Goal: Use online tool/utility

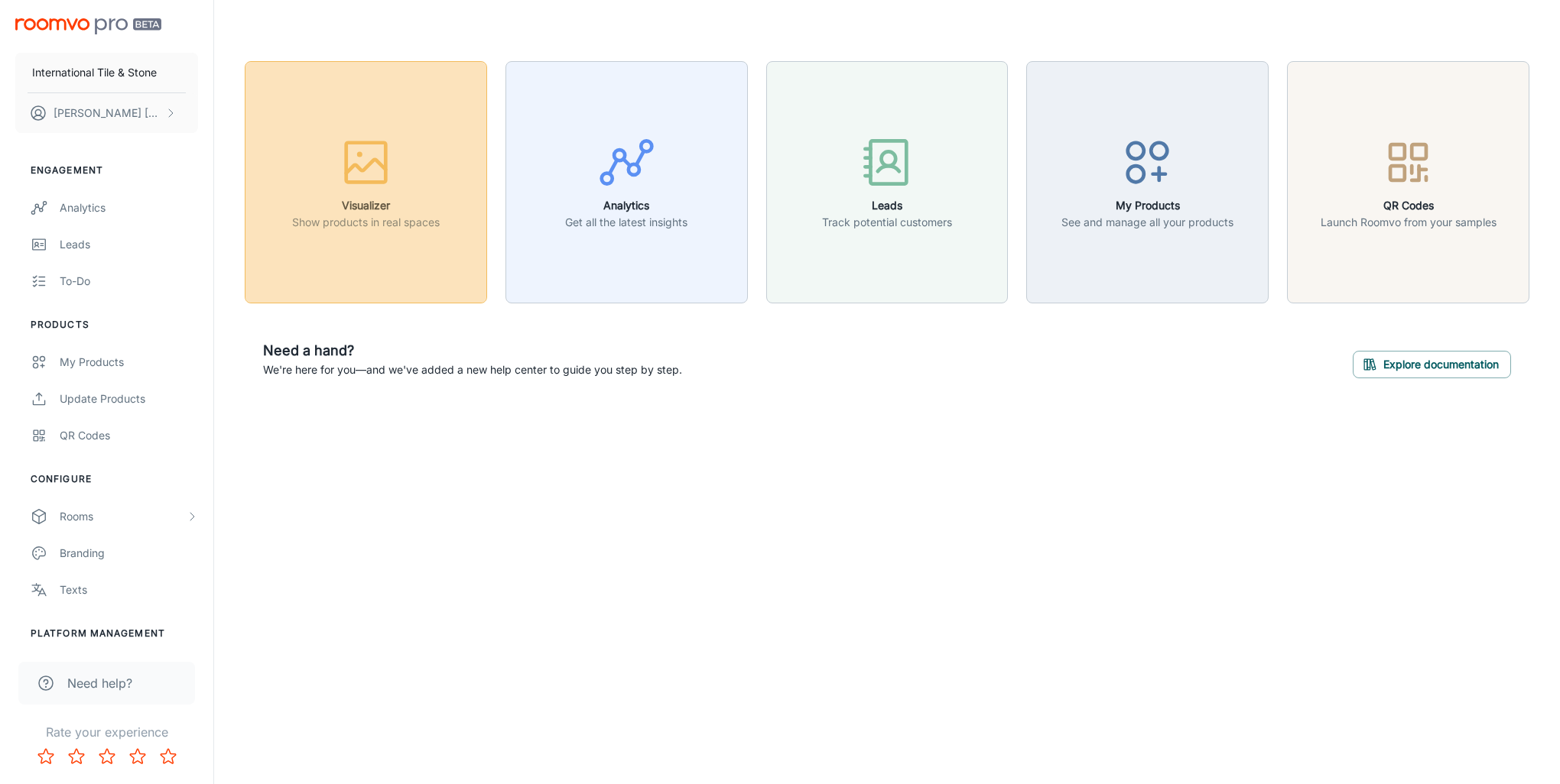
click at [370, 164] on icon "button" at bounding box center [366, 165] width 40 height 14
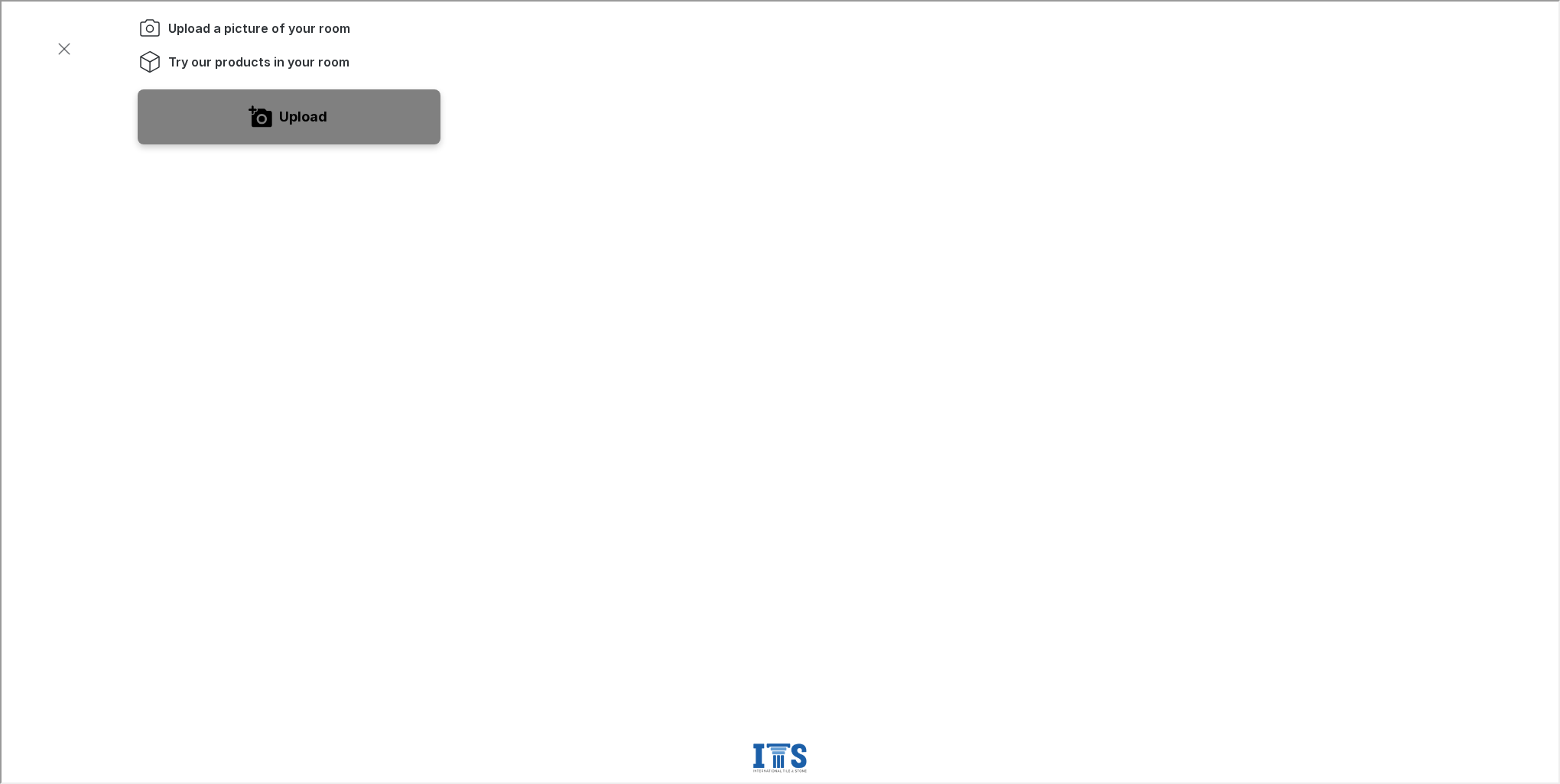
scroll to position [458, 0]
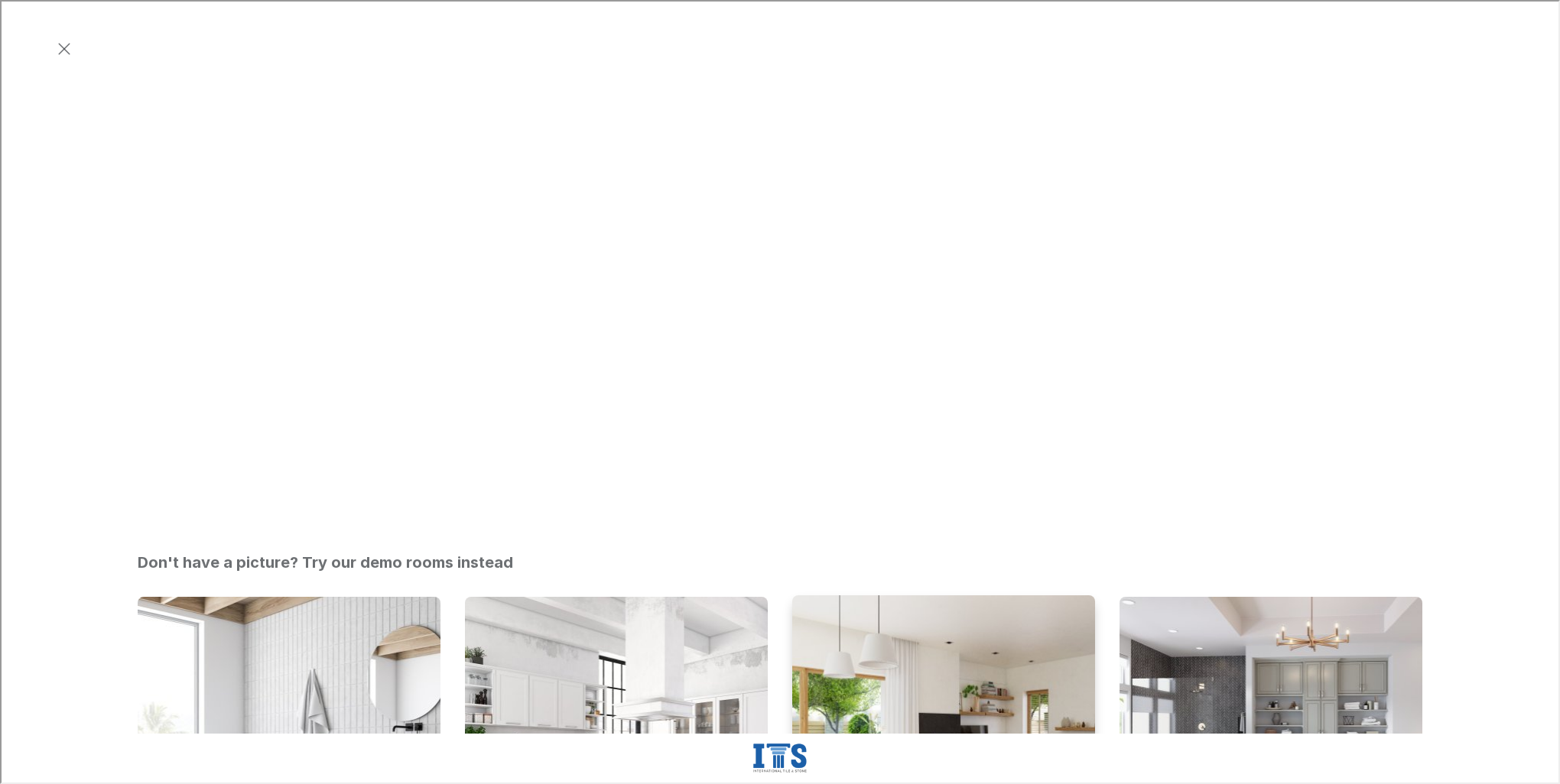
click at [935, 594] on img "Open Living Room" at bounding box center [944, 748] width 306 height 308
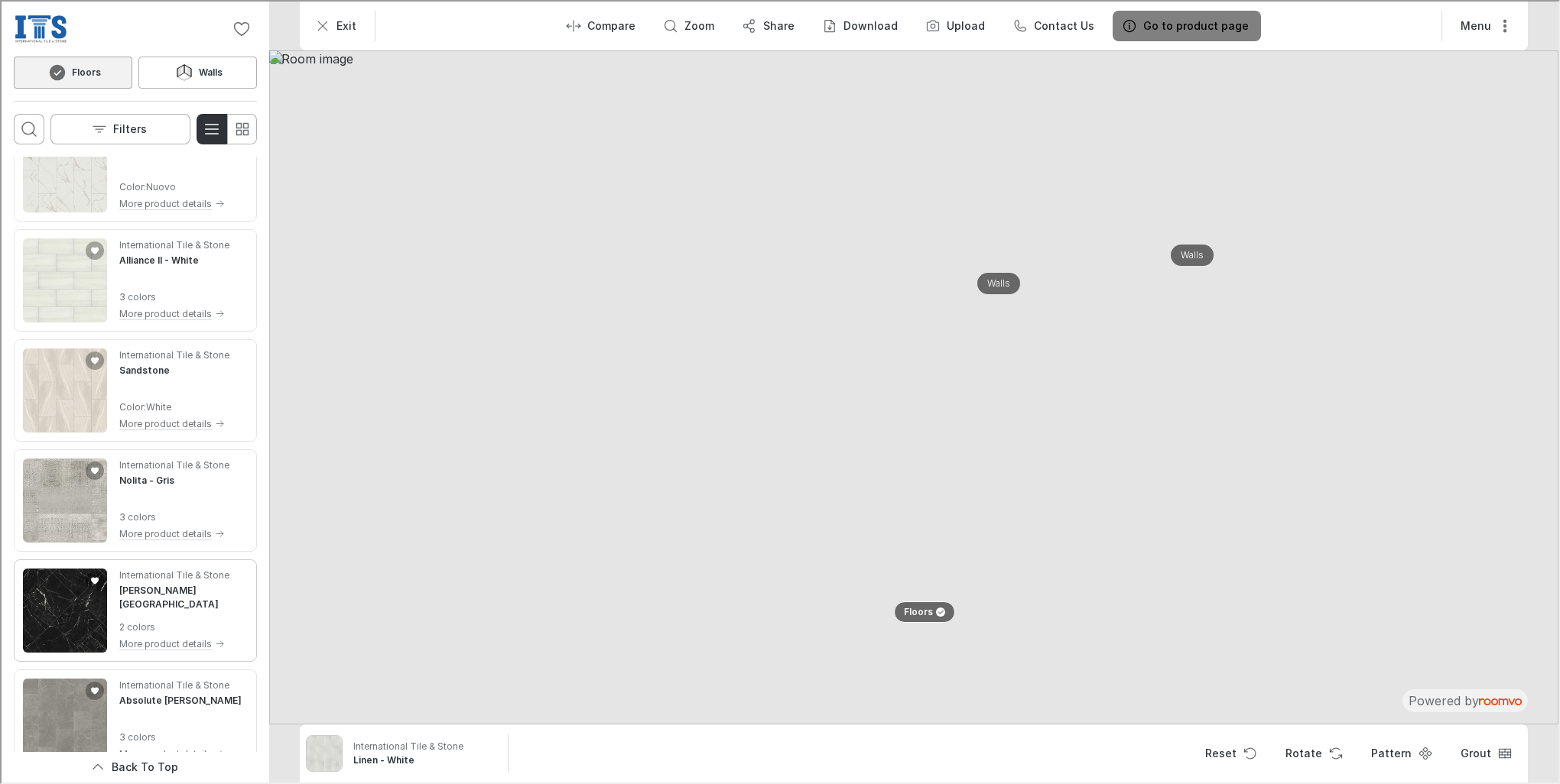
scroll to position [764, 0]
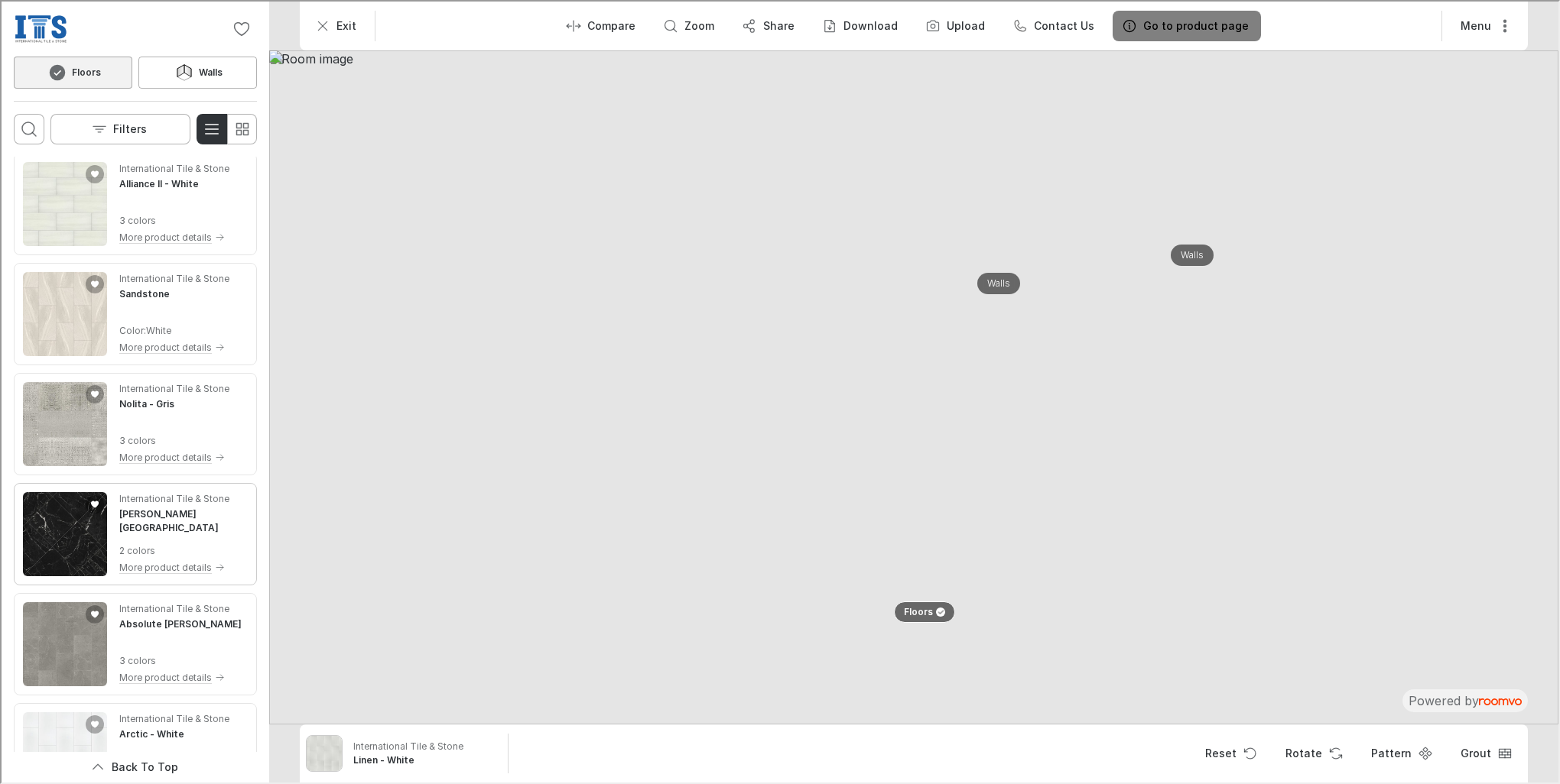
click at [174, 529] on div "International Tile & Stone [PERSON_NAME][GEOGRAPHIC_DATA] 2 colors More product…" at bounding box center [182, 532] width 129 height 84
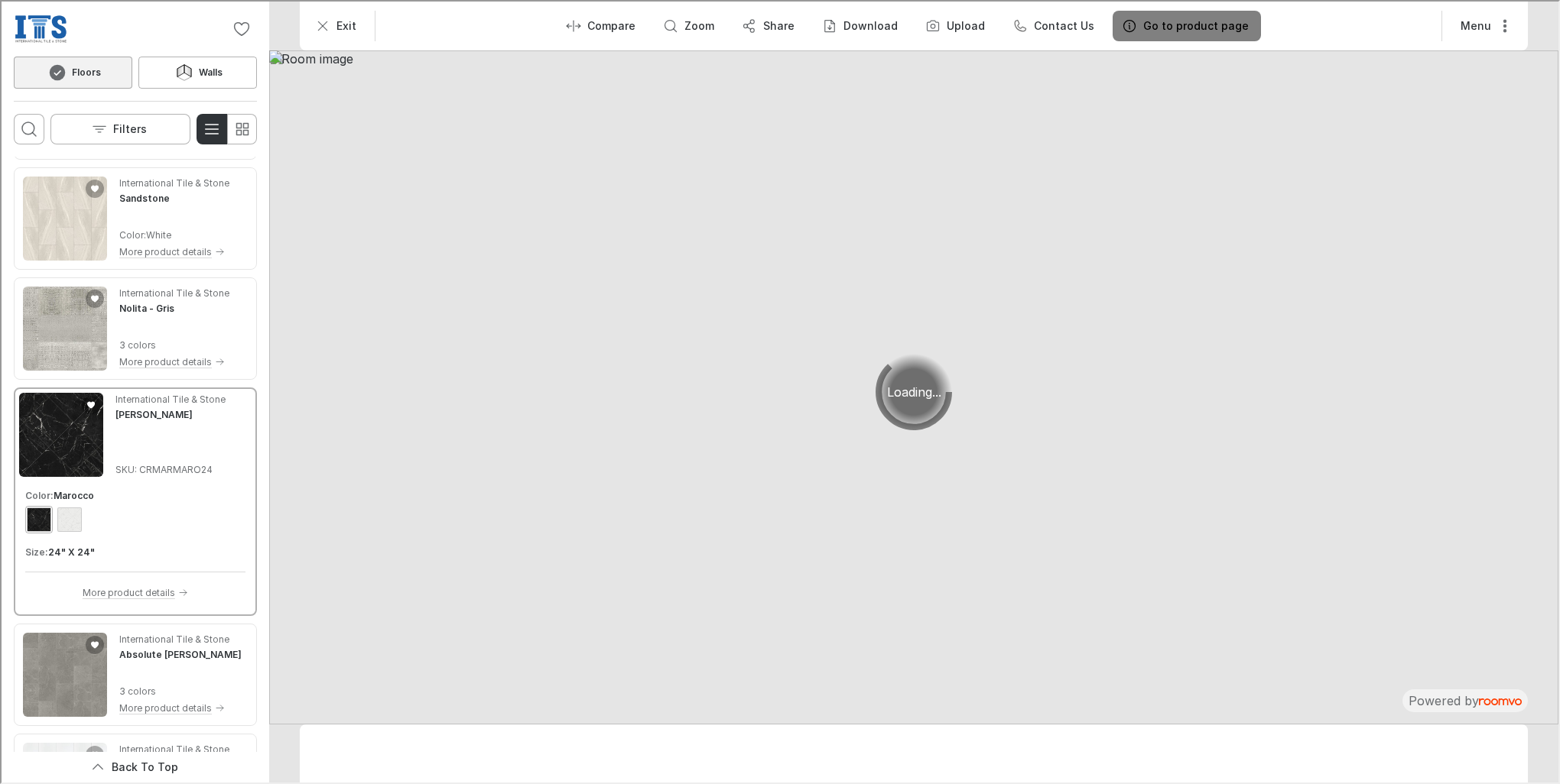
scroll to position [669, 0]
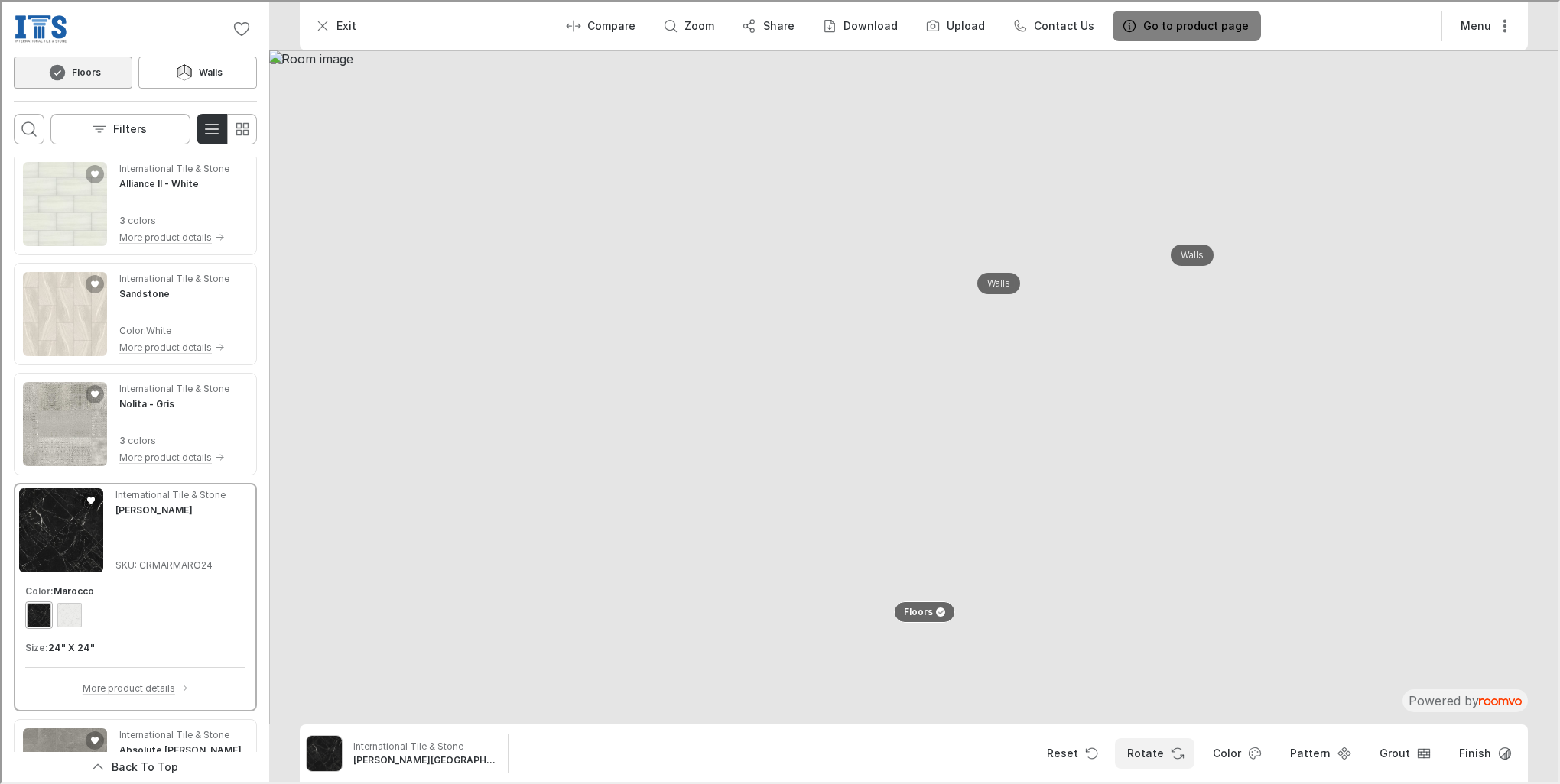
click at [1176, 751] on button "Rotate" at bounding box center [1153, 752] width 80 height 31
click at [1340, 750] on icon "Open pattern dialog" at bounding box center [1343, 752] width 15 height 15
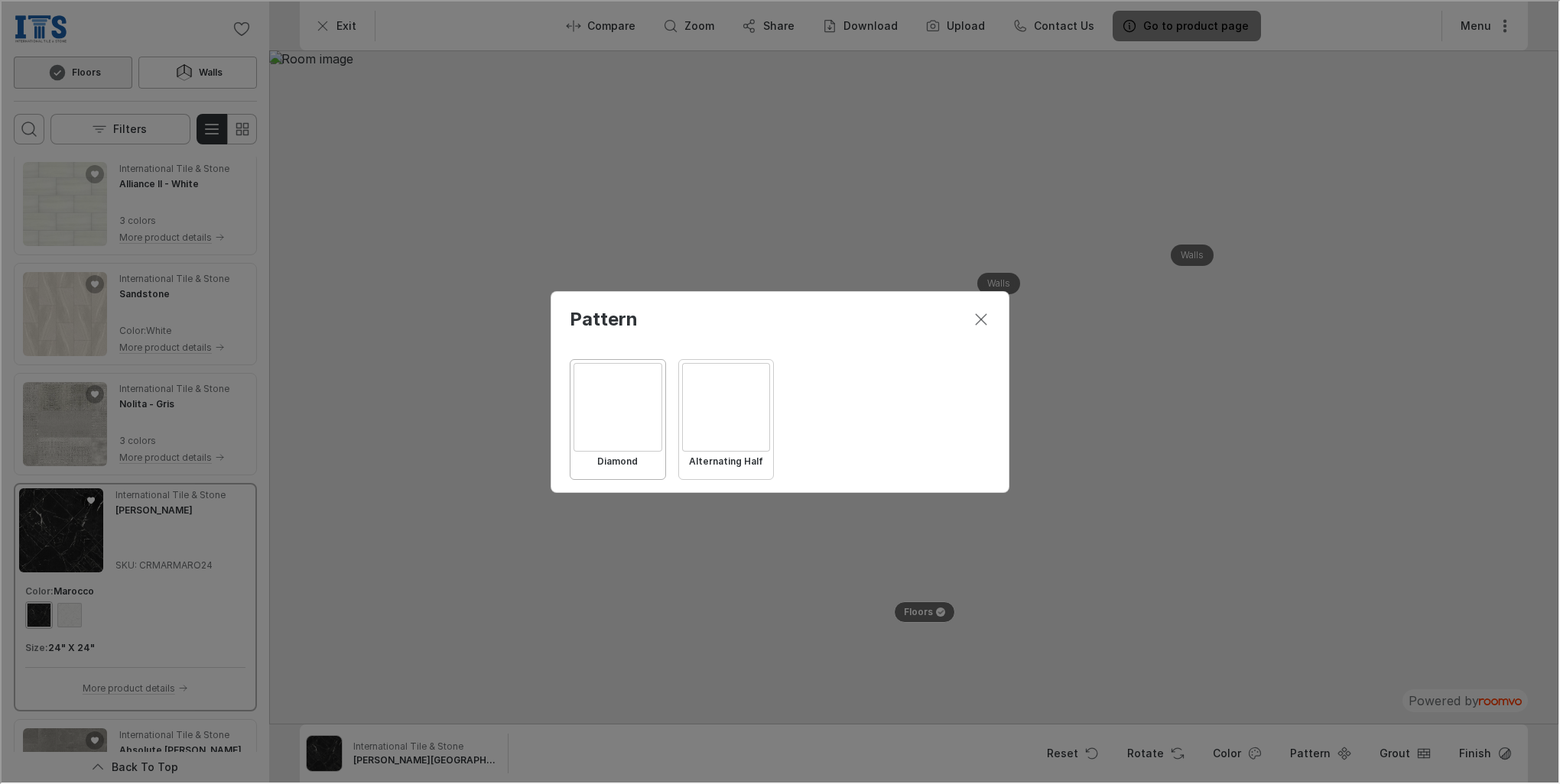
click at [742, 411] on div "Select Alternating Half" at bounding box center [725, 405] width 89 height 89
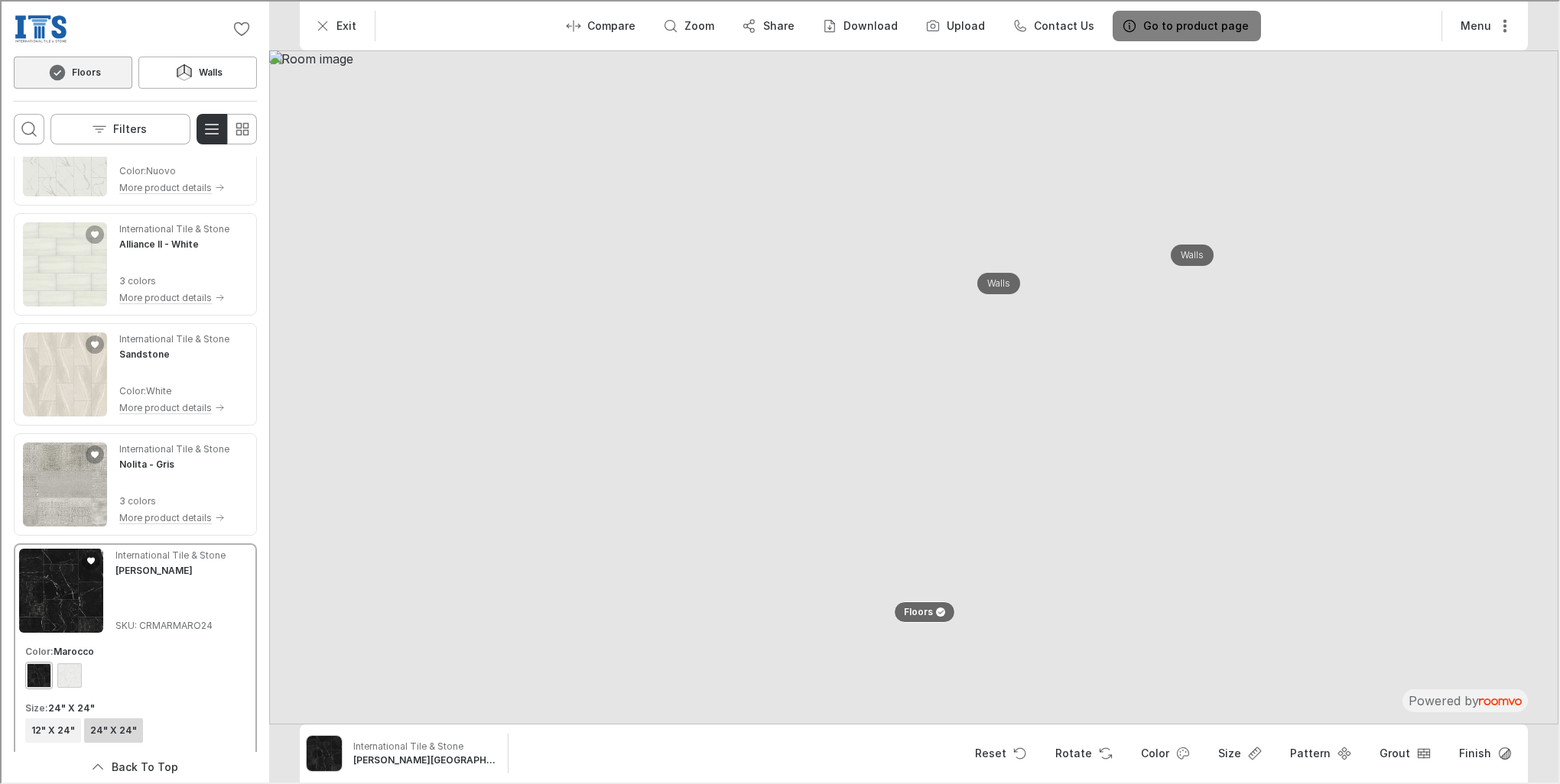
scroll to position [821, 0]
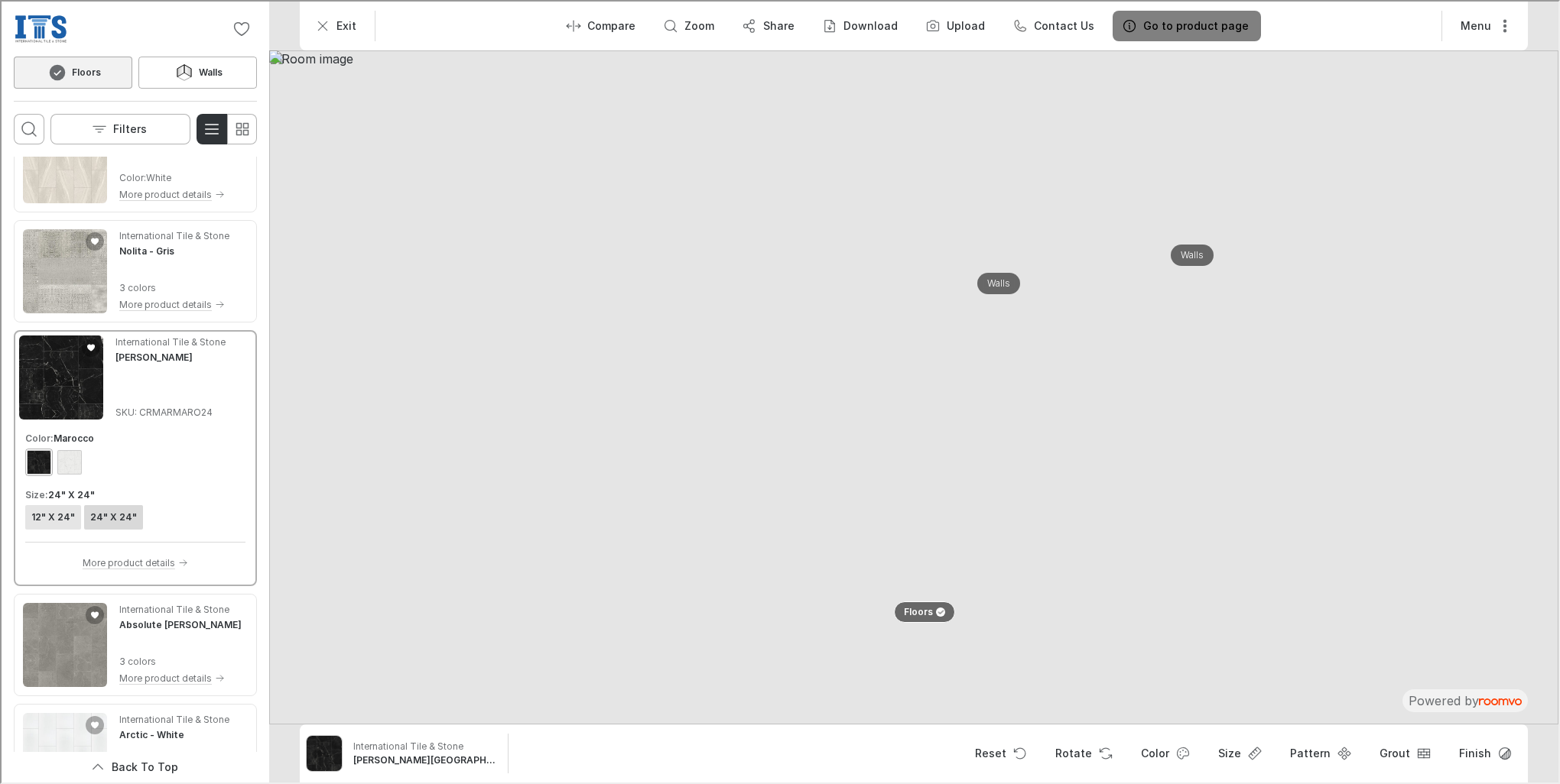
click at [58, 515] on h6 "12" X 24"" at bounding box center [52, 515] width 44 height 14
click at [1337, 747] on button "Pattern" at bounding box center [1317, 752] width 83 height 31
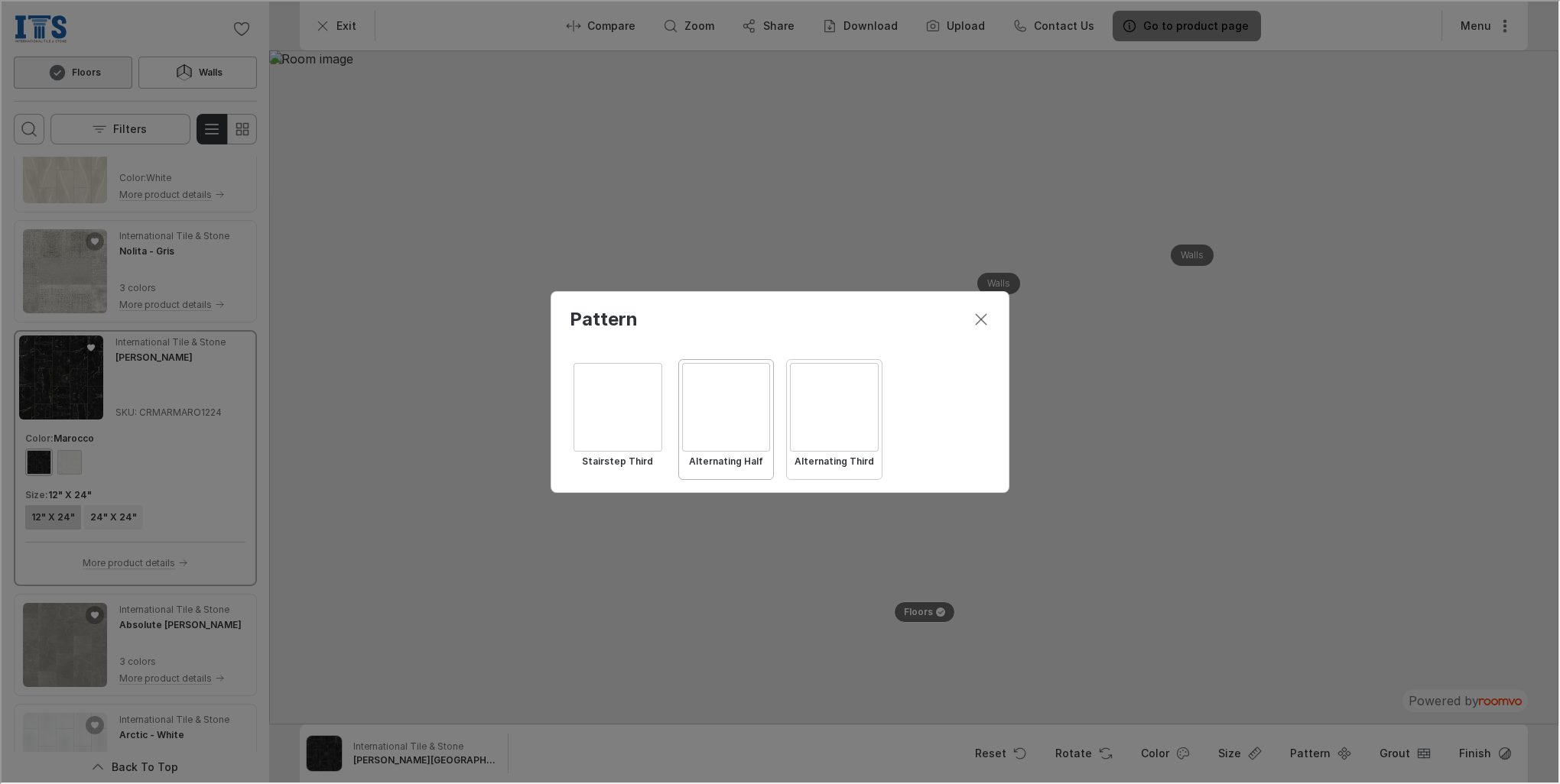
click at [832, 414] on div "Select Alternating Third" at bounding box center [832, 405] width 89 height 89
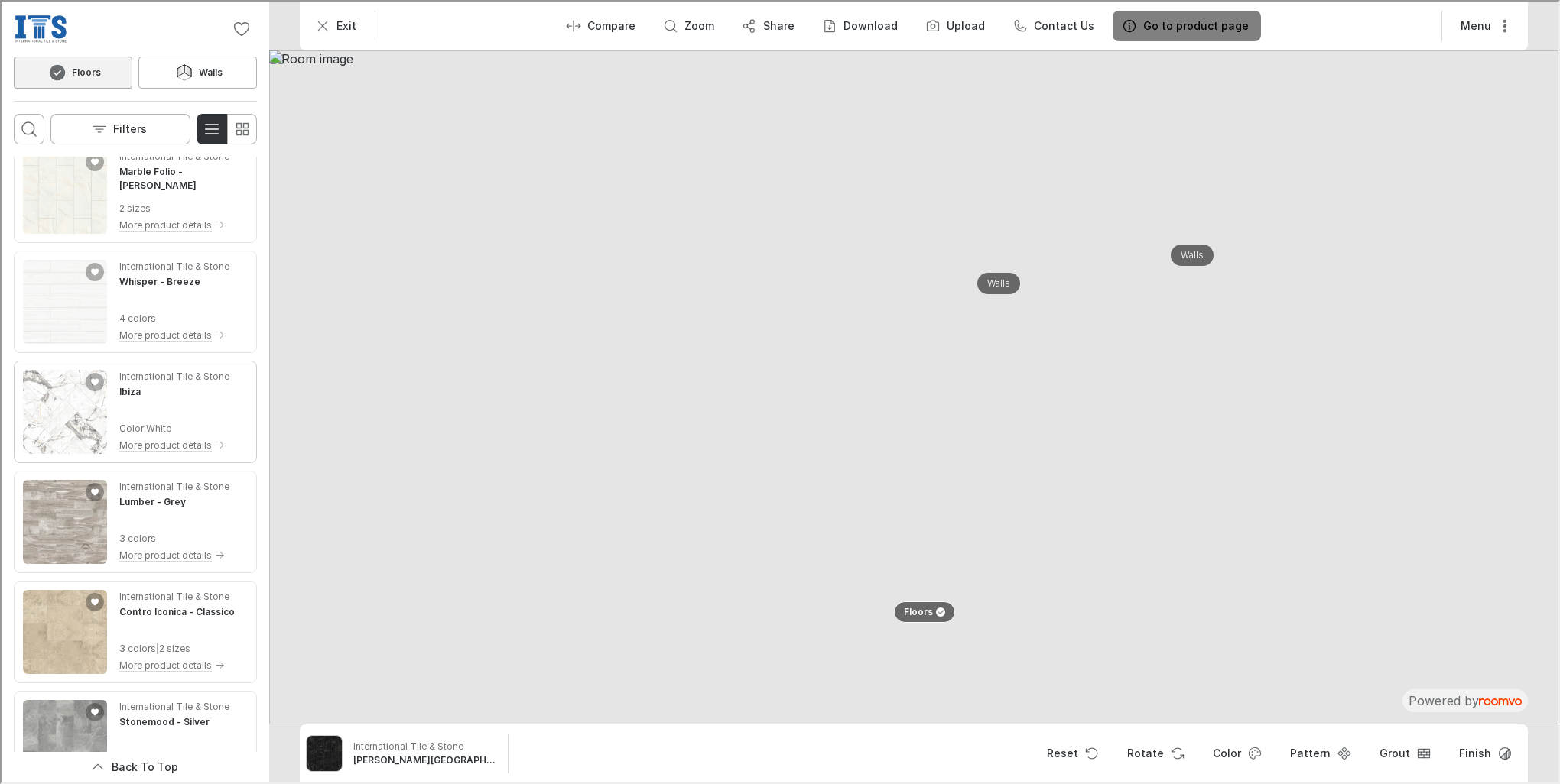
scroll to position [2351, 0]
click at [177, 403] on div "International Tile & Stone Ibiza Color : White More product details" at bounding box center [173, 408] width 110 height 84
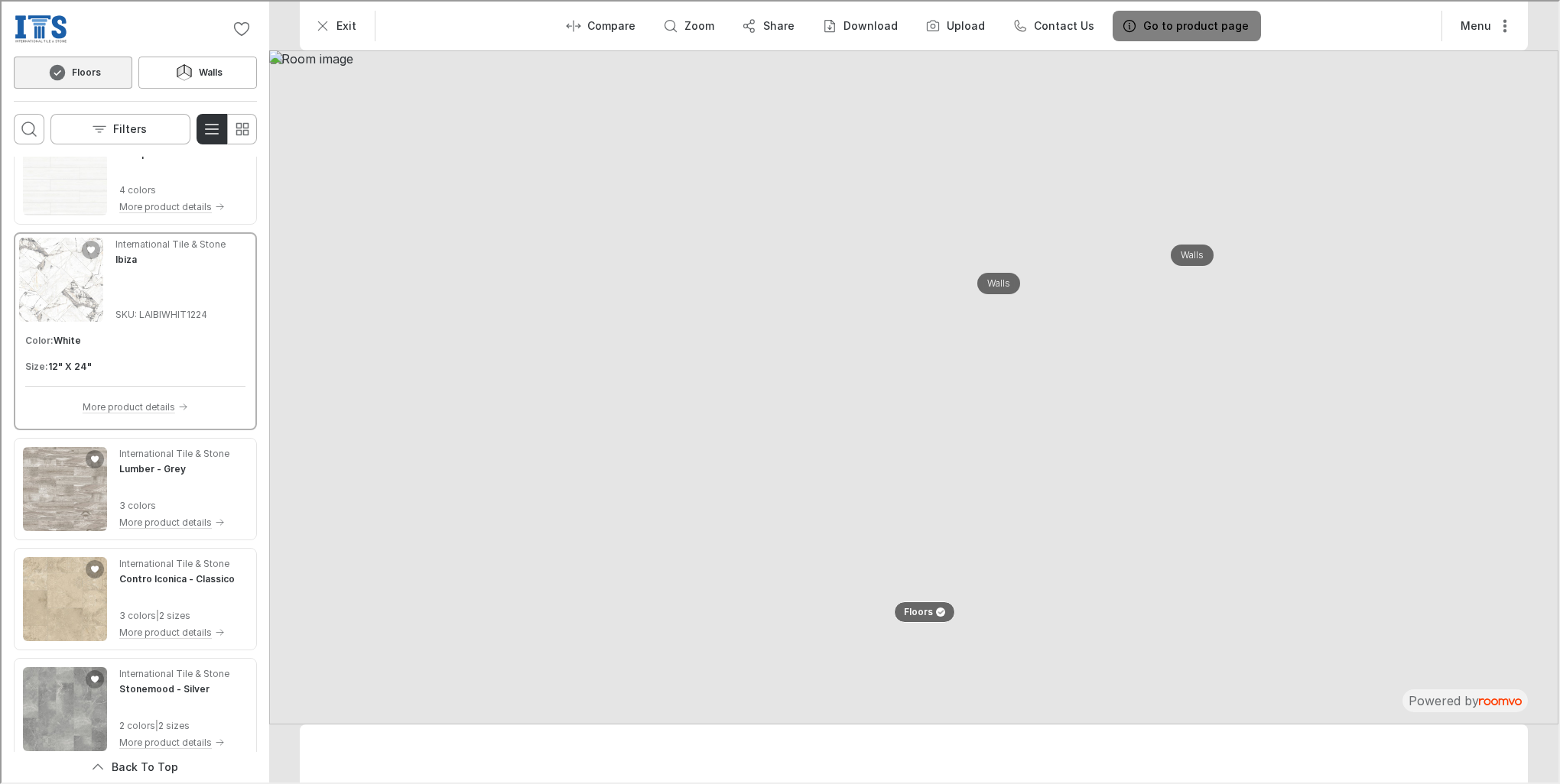
scroll to position [2226, 0]
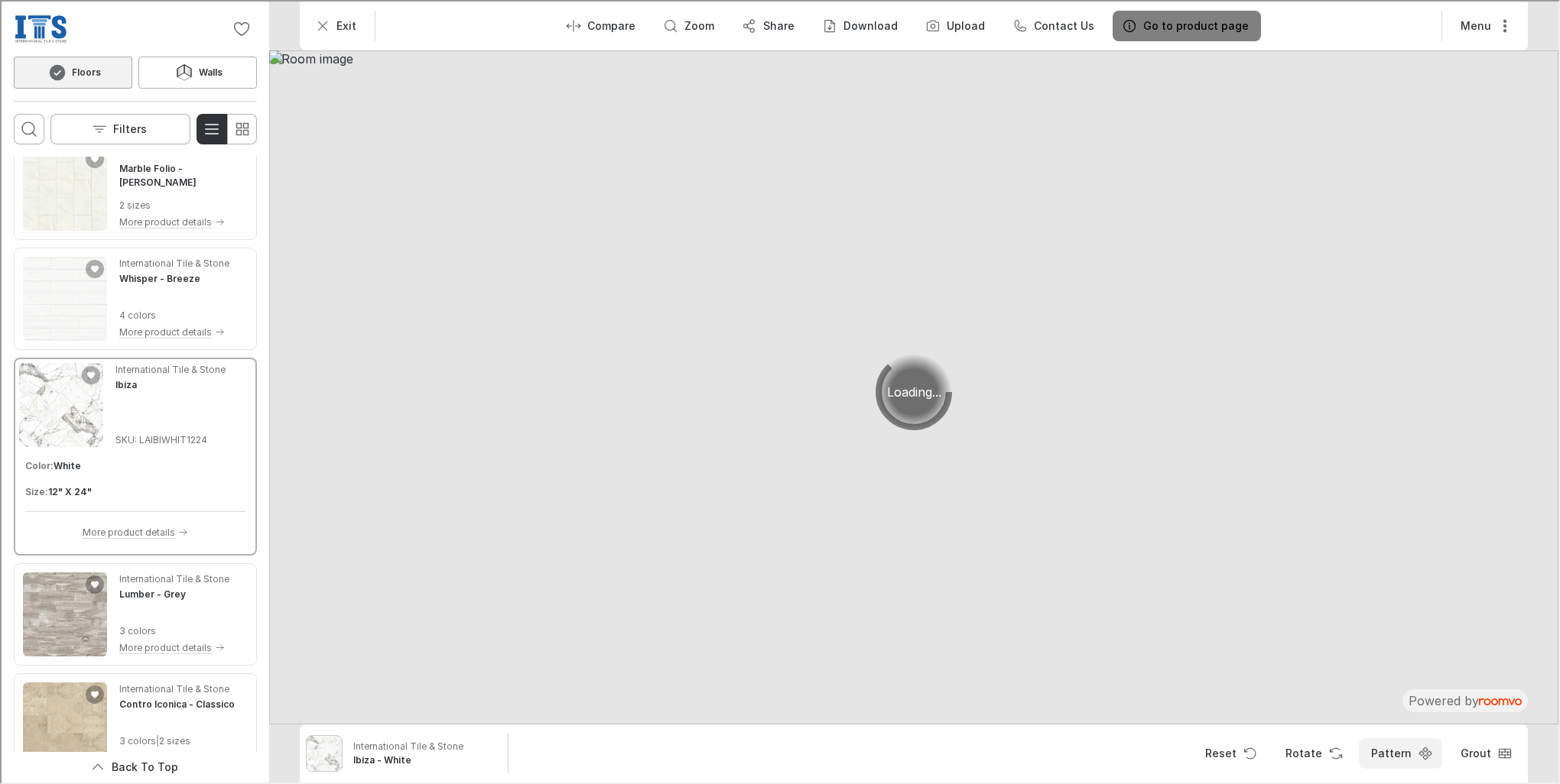
click at [1412, 741] on button "Pattern" at bounding box center [1399, 752] width 83 height 31
click at [1392, 754] on button "Pattern" at bounding box center [1399, 752] width 83 height 31
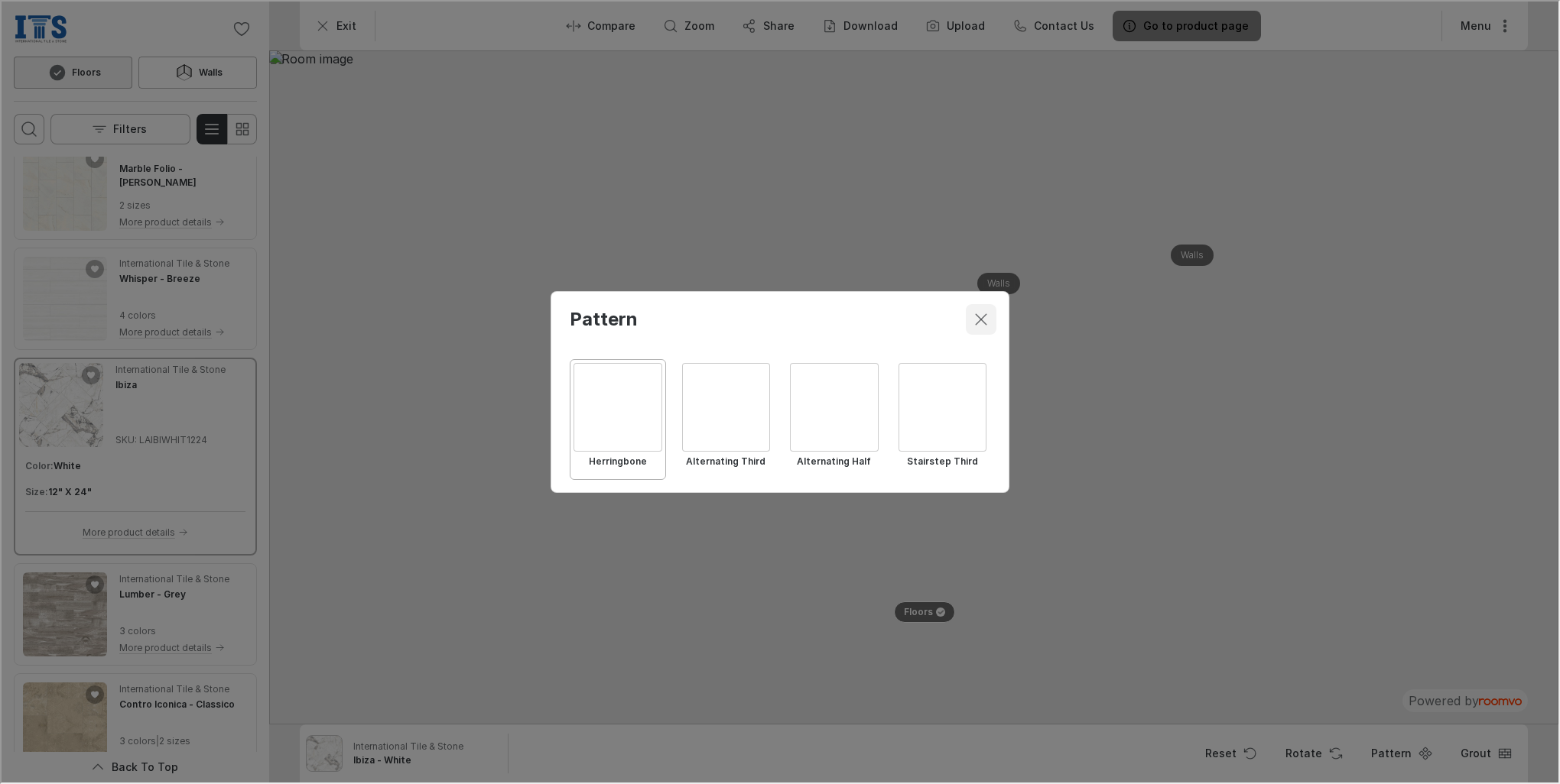
click at [979, 316] on icon "Close dialog" at bounding box center [979, 318] width 19 height 19
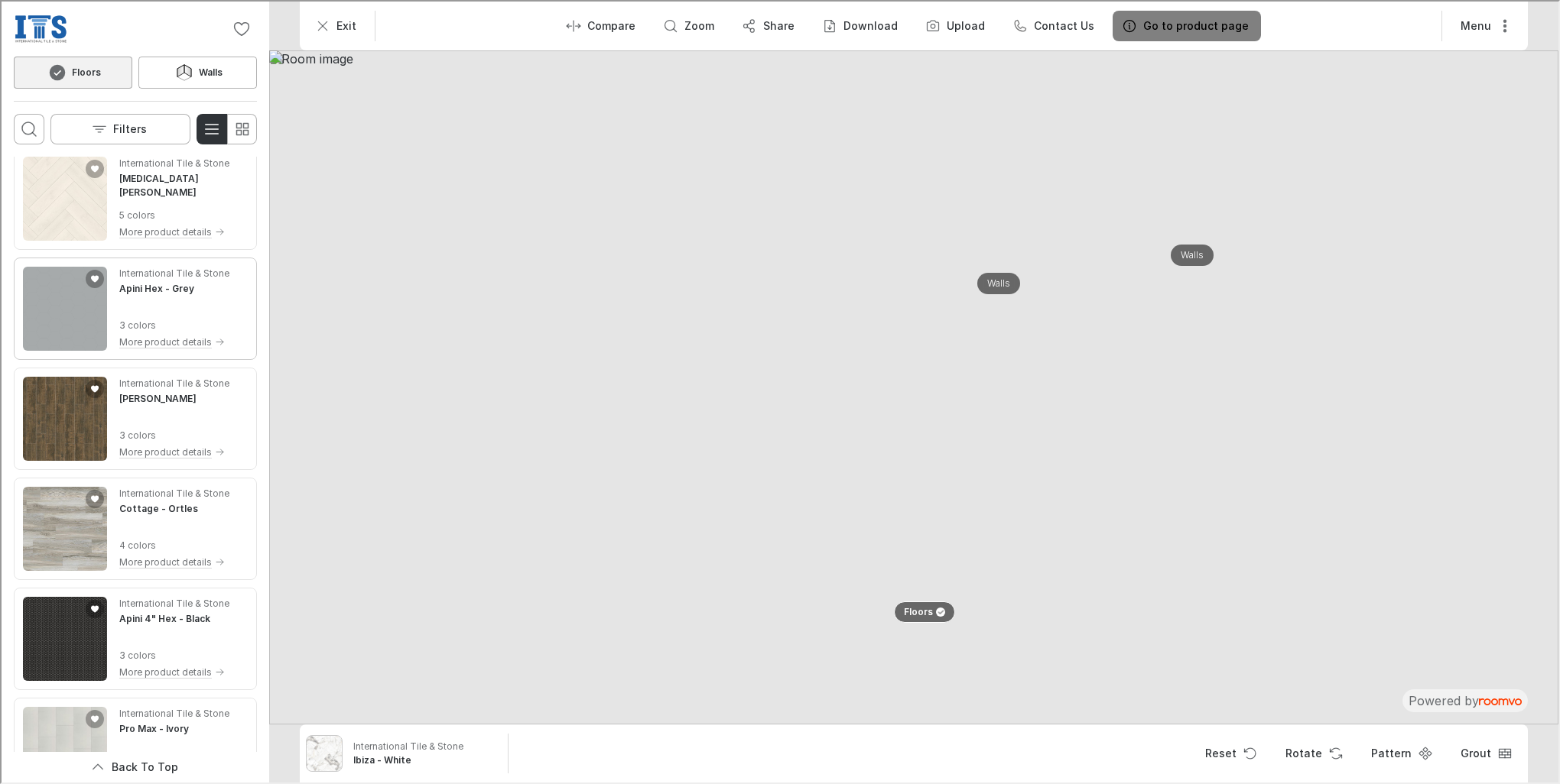
scroll to position [2990, 0]
